Goal: Task Accomplishment & Management: Use online tool/utility

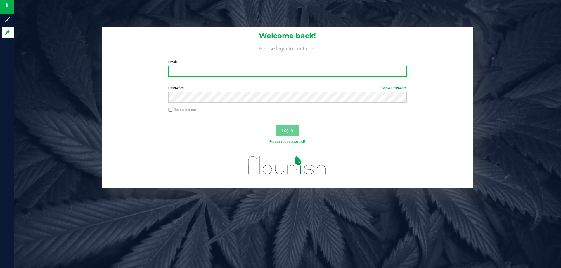
click at [211, 75] on input "Email" at bounding box center [287, 71] width 238 height 11
type input "[EMAIL_ADDRESS][DOMAIN_NAME]"
click at [276, 126] on button "Log In" at bounding box center [287, 131] width 23 height 11
click at [168, 103] on div at bounding box center [168, 103] width 0 height 0
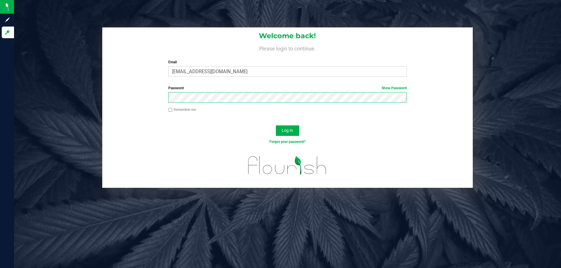
click at [276, 126] on button "Log In" at bounding box center [287, 131] width 23 height 11
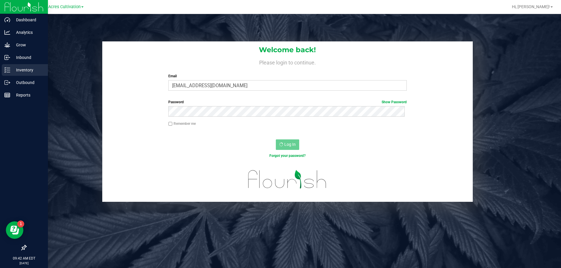
click at [19, 72] on p "Inventory" at bounding box center [27, 70] width 35 height 7
click at [23, 67] on p "Inventory" at bounding box center [27, 70] width 35 height 7
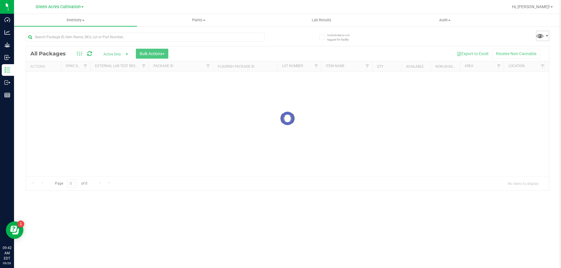
click at [547, 39] on span at bounding box center [541, 36] width 13 height 11
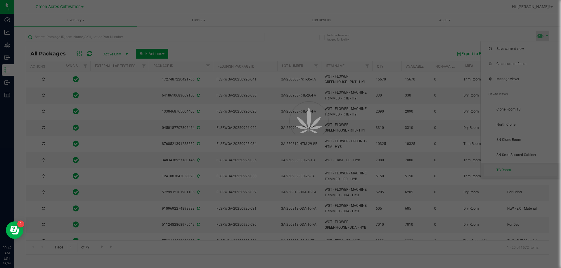
click at [507, 170] on div at bounding box center [280, 134] width 561 height 268
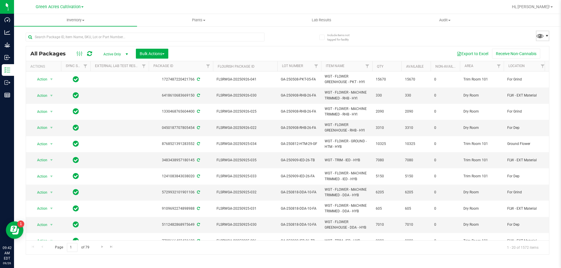
click at [547, 34] on span at bounding box center [546, 36] width 5 height 5
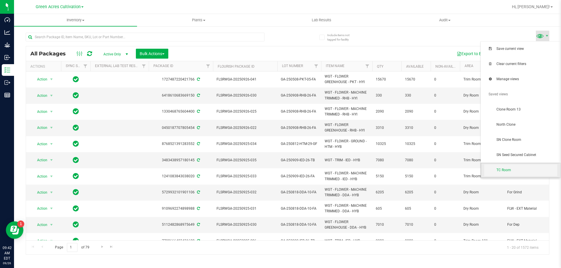
click at [501, 168] on span "TC Room" at bounding box center [526, 170] width 61 height 5
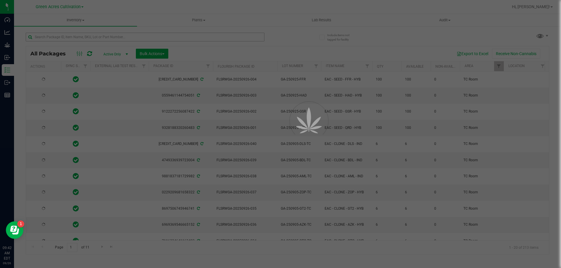
click at [114, 36] on div at bounding box center [280, 134] width 561 height 268
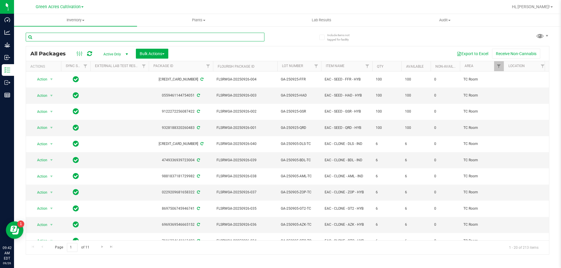
click at [114, 36] on input "text" at bounding box center [145, 37] width 239 height 9
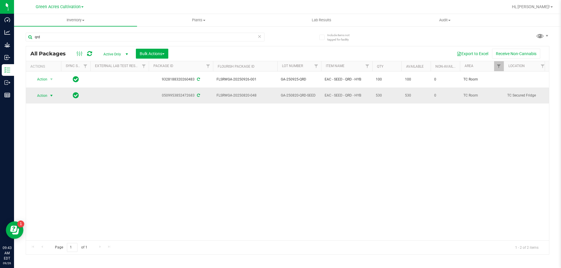
click at [48, 92] on span "select" at bounding box center [51, 96] width 7 height 8
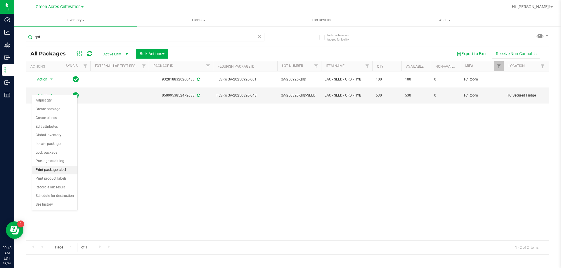
click at [65, 171] on li "Print package label" at bounding box center [54, 170] width 45 height 9
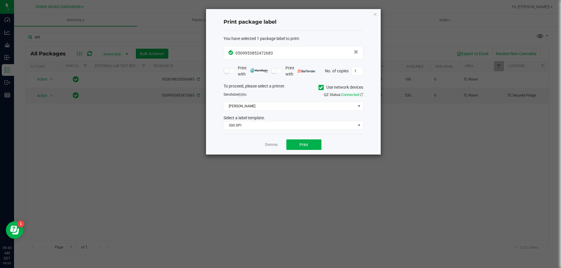
click at [321, 90] on span at bounding box center [320, 87] width 5 height 5
click at [0, 0] on input "Use network devices" at bounding box center [0, 0] width 0 height 0
click at [237, 113] on div "To proceed, please select a printer. Use network devices Send label(s) to: QZ S…" at bounding box center [293, 106] width 140 height 47
click at [240, 110] on span at bounding box center [290, 106] width 132 height 8
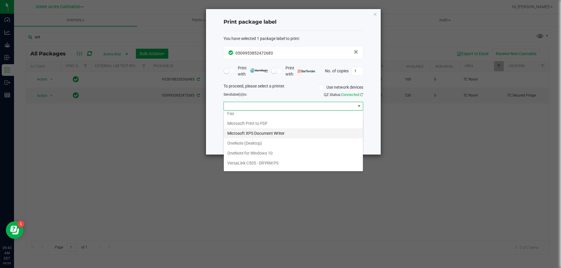
scroll to position [21, 0]
click at [255, 166] on ZPL "ZDesigner ZD420-203dpi ZPL" at bounding box center [293, 166] width 139 height 10
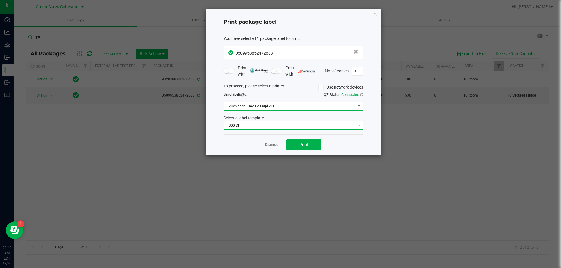
click at [307, 126] on span "300 DPI" at bounding box center [290, 125] width 132 height 8
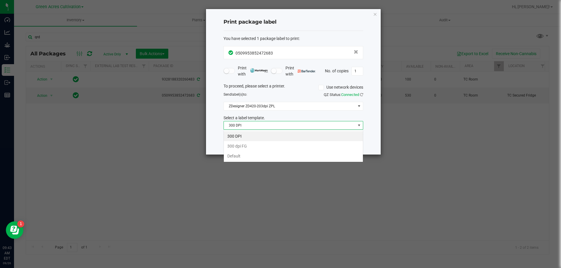
scroll to position [9, 140]
click at [245, 156] on li "Default" at bounding box center [293, 156] width 139 height 10
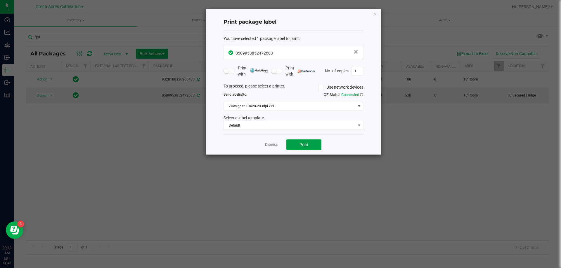
click at [303, 143] on span "Print" at bounding box center [303, 144] width 9 height 5
click at [273, 144] on link "Dismiss" at bounding box center [271, 144] width 13 height 5
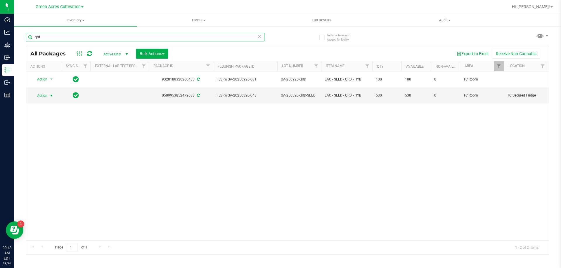
click at [61, 35] on input "qrd" at bounding box center [145, 37] width 239 height 9
type input "q"
click at [46, 98] on span "Action" at bounding box center [40, 96] width 16 height 8
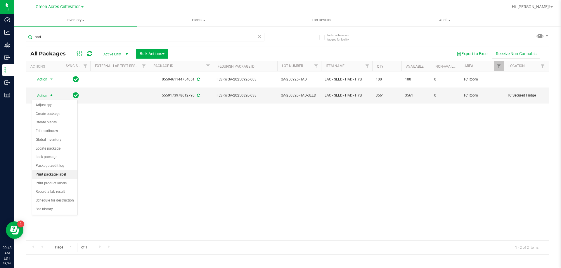
click at [49, 177] on li "Print package label" at bounding box center [54, 174] width 45 height 9
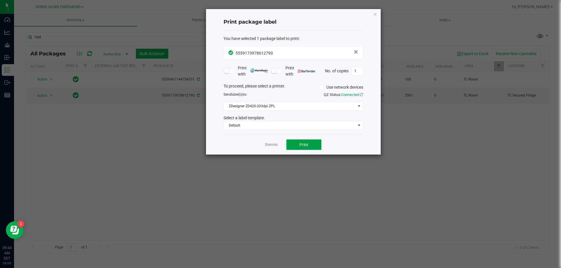
click at [302, 147] on span "Print" at bounding box center [303, 144] width 9 height 5
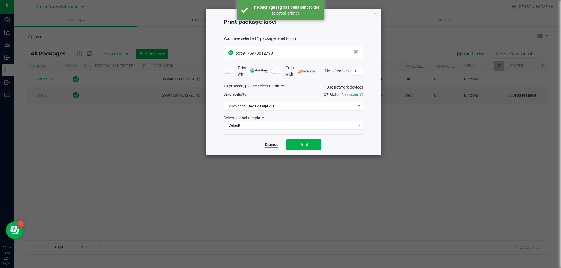
click at [268, 144] on link "Dismiss" at bounding box center [271, 144] width 13 height 5
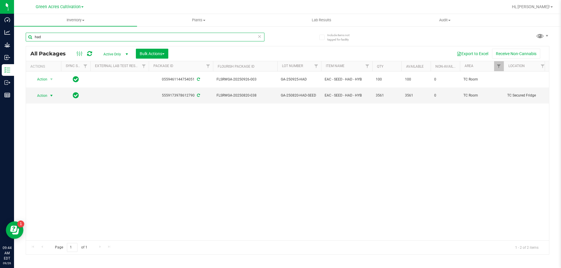
click at [51, 39] on input "had" at bounding box center [145, 37] width 239 height 9
type input "h"
type input "ffr"
click at [53, 94] on span "select" at bounding box center [51, 95] width 5 height 5
click at [147, 134] on div "Action Action Adjust qty Create package Create plants Edit attributes Global in…" at bounding box center [287, 156] width 523 height 169
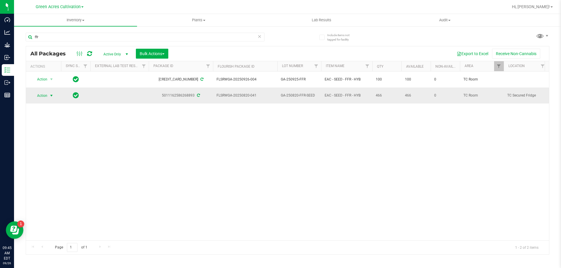
click at [49, 96] on span "select" at bounding box center [51, 95] width 5 height 5
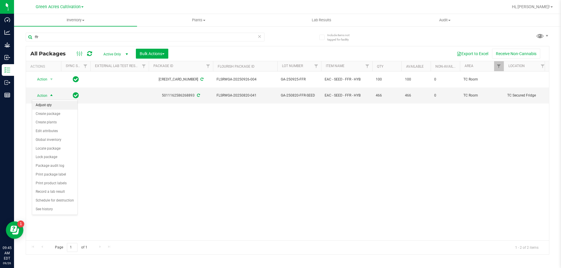
click at [60, 107] on li "Adjust qty" at bounding box center [54, 105] width 45 height 9
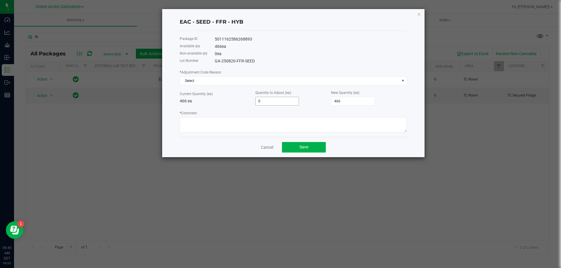
click at [264, 102] on input "0" at bounding box center [276, 101] width 43 height 8
type input "-1"
type input "465"
type input "-10"
type input "456"
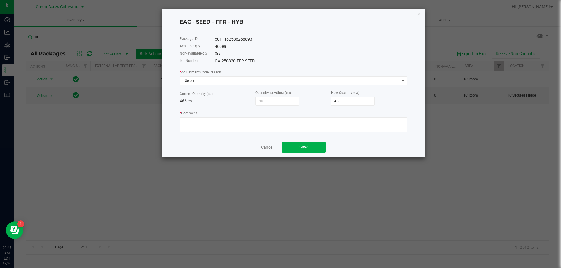
click at [222, 96] on div "Current Quantity (ea) 466 ea" at bounding box center [218, 97] width 76 height 13
click at [278, 99] on input "-10" at bounding box center [276, 101] width 43 height 8
type input "-"
type input "466"
type input "-1"
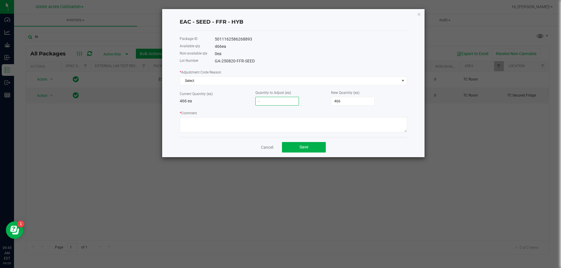
type input "465"
type input "-11"
type input "455"
type input "-11"
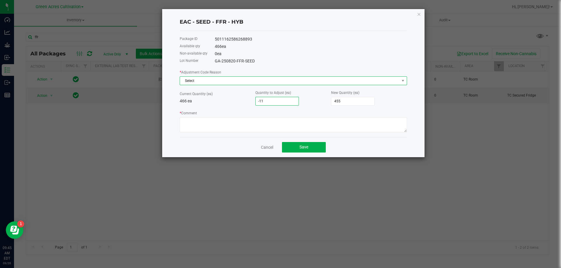
click at [216, 84] on span "Select" at bounding box center [289, 81] width 219 height 8
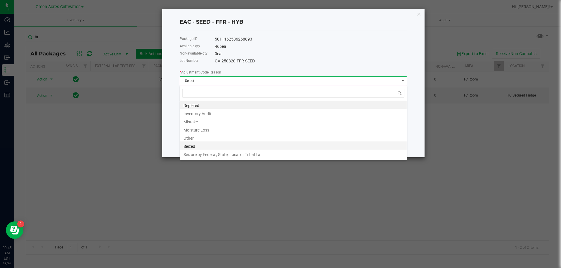
scroll to position [7, 0]
click at [193, 131] on li "Other" at bounding box center [293, 130] width 227 height 8
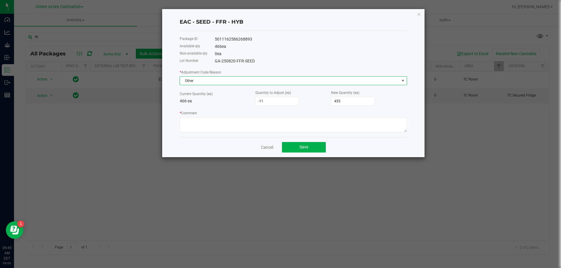
click at [205, 112] on div "* Comment" at bounding box center [293, 121] width 227 height 22
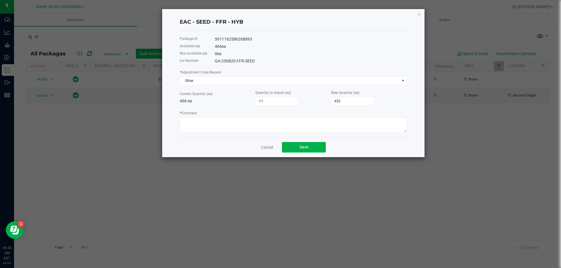
click at [204, 114] on div "* Comment" at bounding box center [293, 121] width 227 height 22
click at [201, 118] on textarea "* Comment" at bounding box center [293, 124] width 227 height 15
type textarea "."
click at [309, 147] on button "Save" at bounding box center [304, 147] width 44 height 11
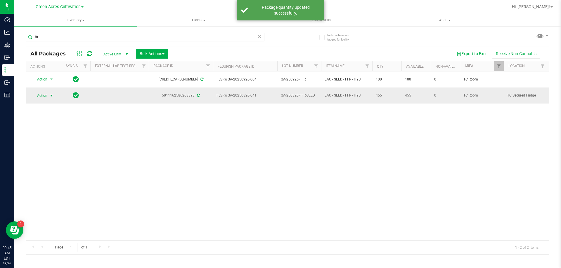
click at [39, 94] on span "Action" at bounding box center [40, 96] width 16 height 8
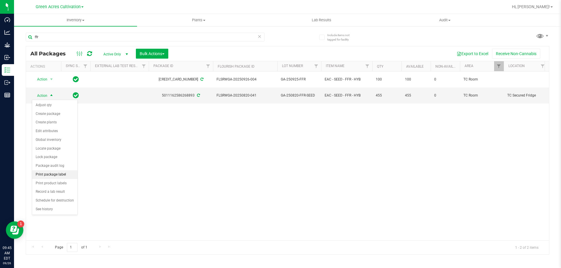
click at [69, 175] on li "Print package label" at bounding box center [54, 174] width 45 height 9
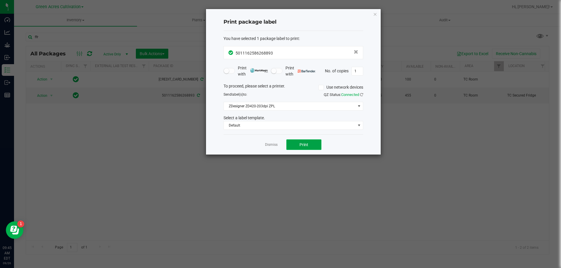
click at [297, 143] on button "Print" at bounding box center [303, 145] width 35 height 11
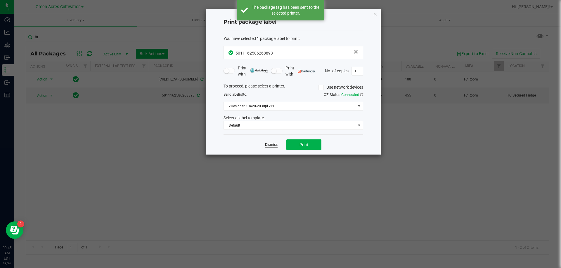
click at [275, 145] on link "Dismiss" at bounding box center [271, 144] width 13 height 5
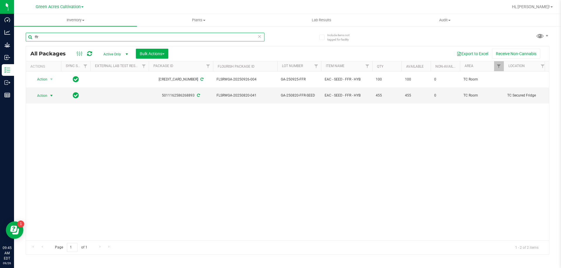
click at [63, 36] on input "ffr" at bounding box center [145, 37] width 239 height 9
type input "f"
click at [55, 96] on span "select" at bounding box center [51, 96] width 7 height 8
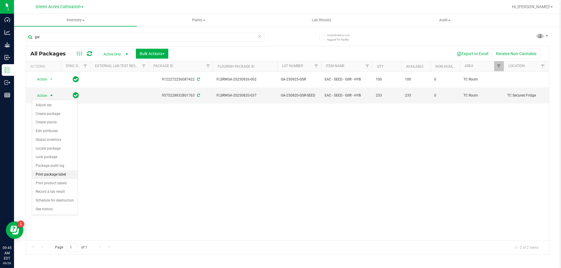
click at [66, 175] on li "Print package label" at bounding box center [54, 174] width 45 height 9
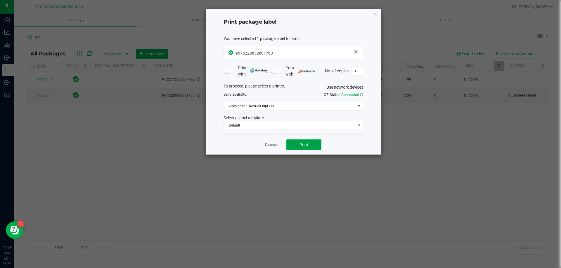
click at [304, 142] on span "Print" at bounding box center [303, 144] width 9 height 5
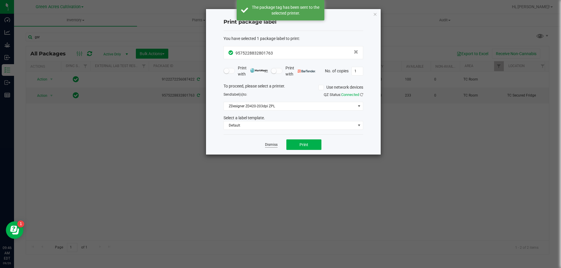
click at [273, 145] on link "Dismiss" at bounding box center [271, 144] width 13 height 5
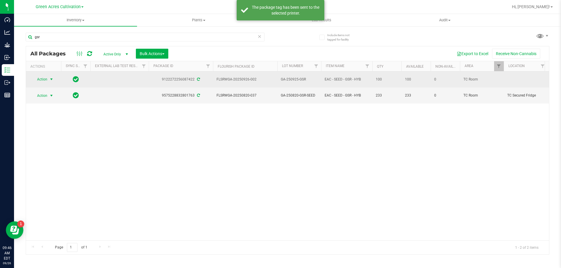
click at [44, 79] on span "Action" at bounding box center [40, 79] width 16 height 8
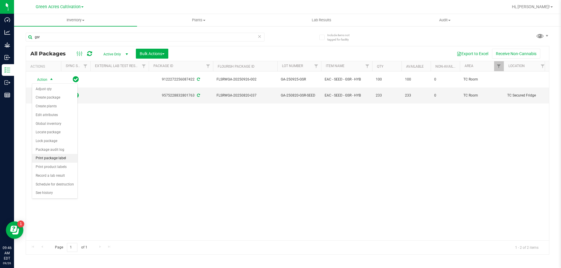
click at [57, 158] on li "Print package label" at bounding box center [54, 158] width 45 height 9
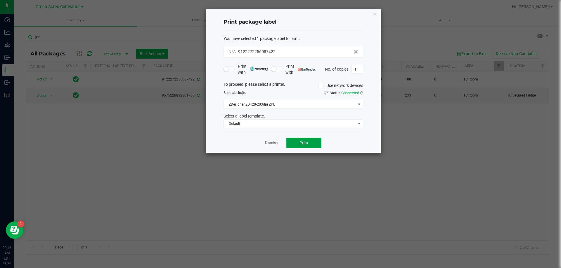
click at [298, 142] on button "Print" at bounding box center [303, 143] width 35 height 11
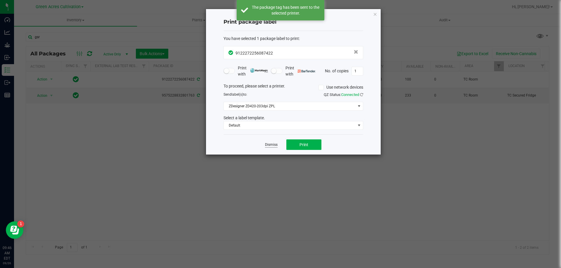
click at [273, 146] on link "Dismiss" at bounding box center [271, 144] width 13 height 5
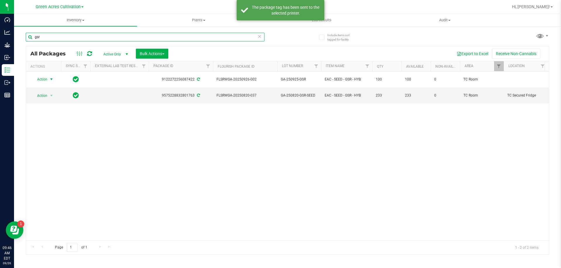
click at [67, 37] on input "gsr" at bounding box center [145, 37] width 239 height 9
type input "g"
type input "h"
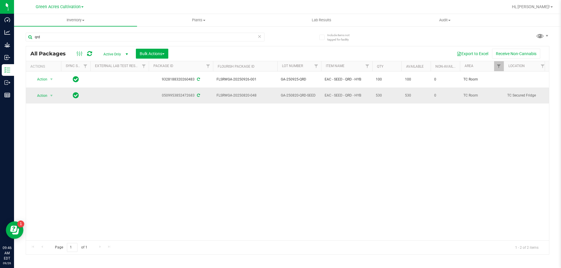
click at [32, 88] on td "Action Action Adjust qty Create package Create plants Edit attributes Global in…" at bounding box center [43, 96] width 35 height 16
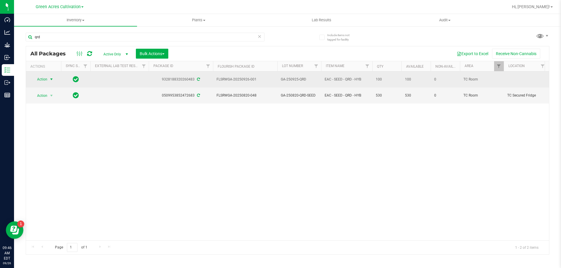
click at [45, 81] on span "Action" at bounding box center [40, 79] width 16 height 8
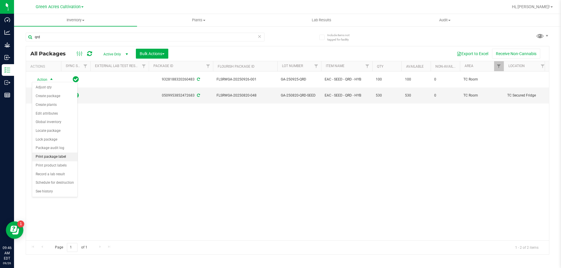
click at [63, 155] on li "Print package label" at bounding box center [54, 157] width 45 height 9
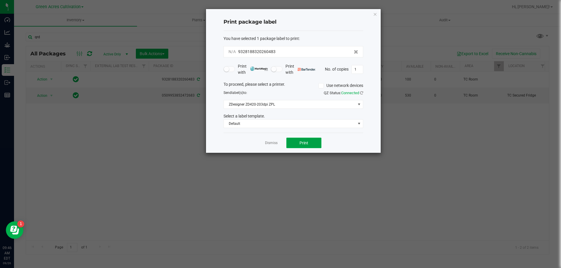
click at [307, 143] on span "Print" at bounding box center [303, 143] width 9 height 5
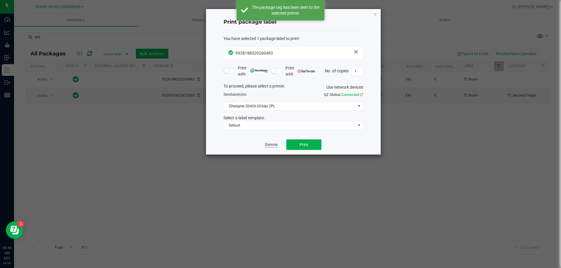
click at [268, 145] on link "Dismiss" at bounding box center [271, 144] width 13 height 5
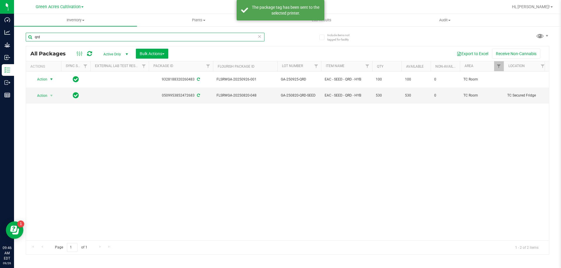
click at [51, 38] on input "qrd" at bounding box center [145, 37] width 239 height 9
type input "q"
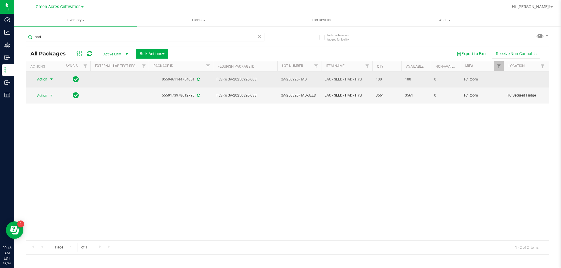
click at [53, 83] on span "select" at bounding box center [51, 79] width 7 height 8
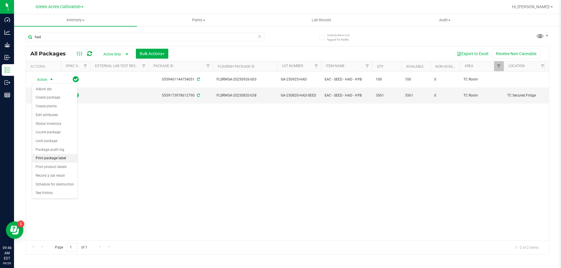
click at [64, 160] on li "Print package label" at bounding box center [54, 158] width 45 height 9
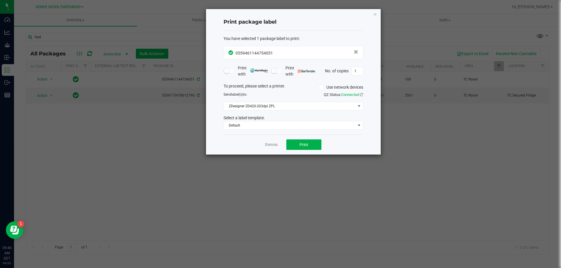
click at [309, 136] on div "Dismiss Print" at bounding box center [293, 145] width 140 height 20
click at [302, 148] on button "Print" at bounding box center [303, 145] width 35 height 11
click at [267, 143] on link "Dismiss" at bounding box center [271, 144] width 13 height 5
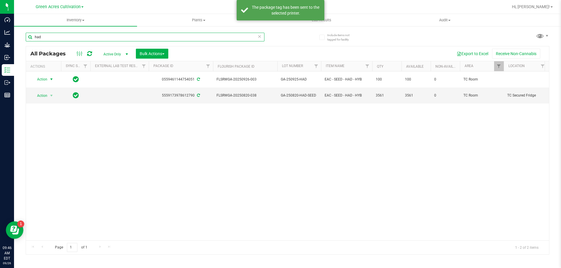
click at [50, 34] on input "had" at bounding box center [145, 37] width 239 height 9
type input "h"
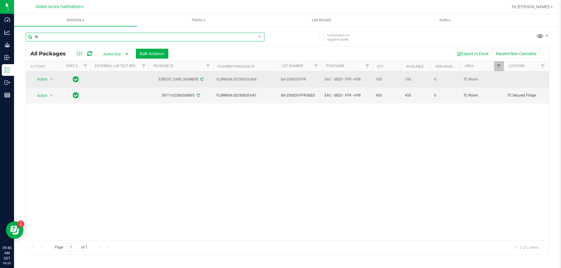
type input "ffr"
click at [52, 83] on span "select" at bounding box center [51, 79] width 7 height 8
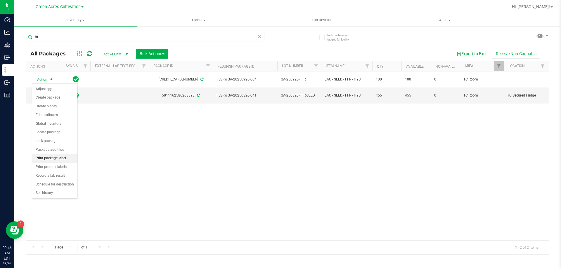
click at [52, 159] on li "Print package label" at bounding box center [54, 158] width 45 height 9
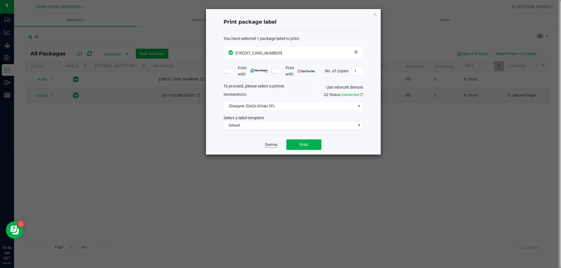
click at [272, 147] on link "Dismiss" at bounding box center [271, 144] width 13 height 5
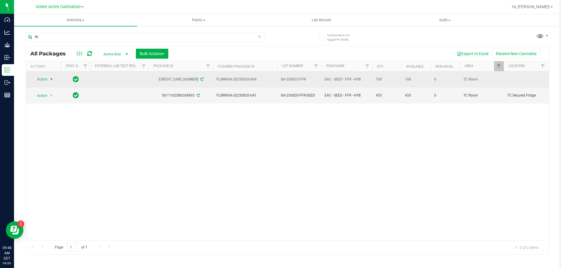
click at [52, 80] on span "select" at bounding box center [51, 79] width 5 height 5
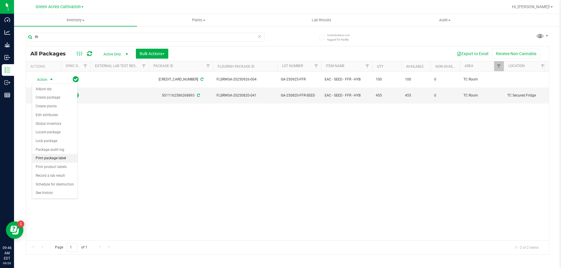
click at [52, 159] on li "Print package label" at bounding box center [54, 158] width 45 height 9
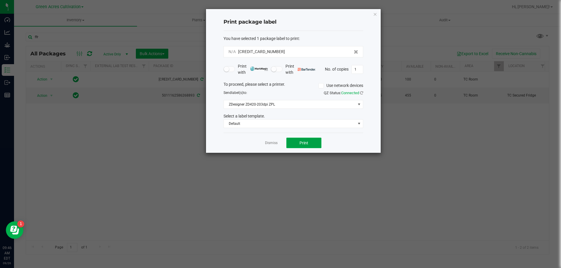
click at [305, 146] on button "Print" at bounding box center [303, 143] width 35 height 11
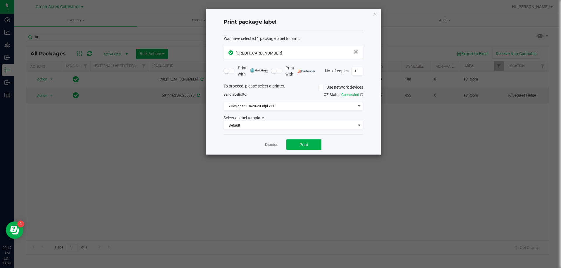
click at [375, 15] on icon "button" at bounding box center [375, 14] width 4 height 7
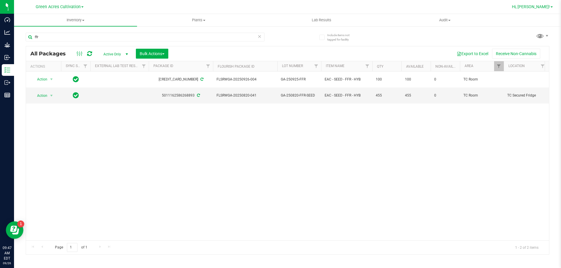
click at [543, 6] on span "Hi, [PERSON_NAME]!" at bounding box center [530, 6] width 38 height 5
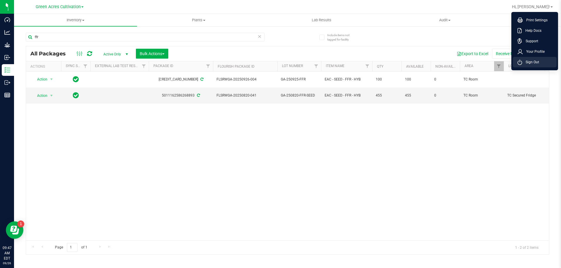
click at [524, 62] on span "Sign Out" at bounding box center [530, 62] width 17 height 6
